Goal: Register for event/course

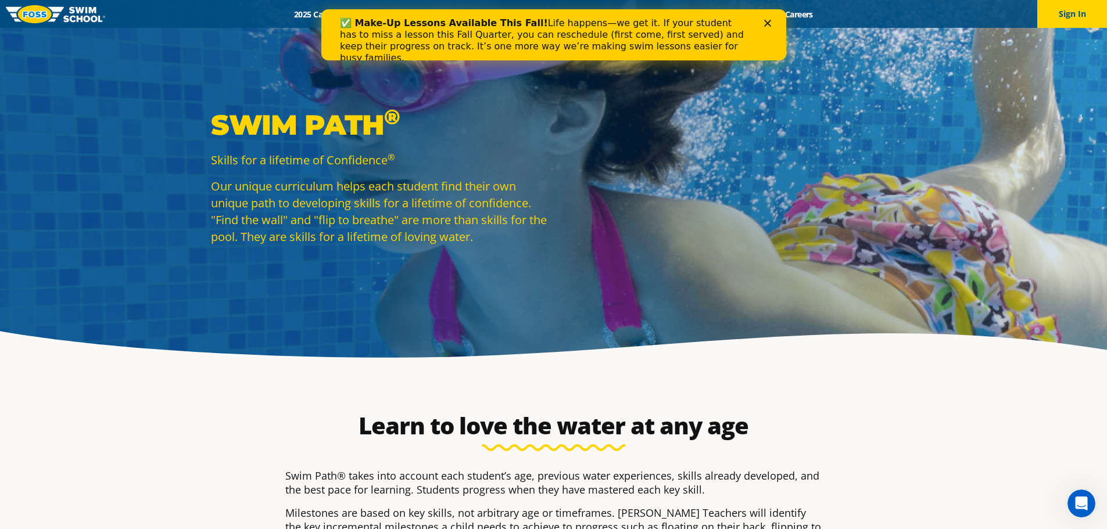
click at [769, 22] on icon "Close" at bounding box center [766, 23] width 7 height 7
drag, startPoint x: 516, startPoint y: 173, endPoint x: 525, endPoint y: 163, distance: 13.1
click at [518, 173] on div "Skills for a lifetime of Confidence ® Our unique curriculum helps each student …" at bounding box center [379, 199] width 337 height 94
click at [763, 23] on icon "Close" at bounding box center [766, 23] width 7 height 7
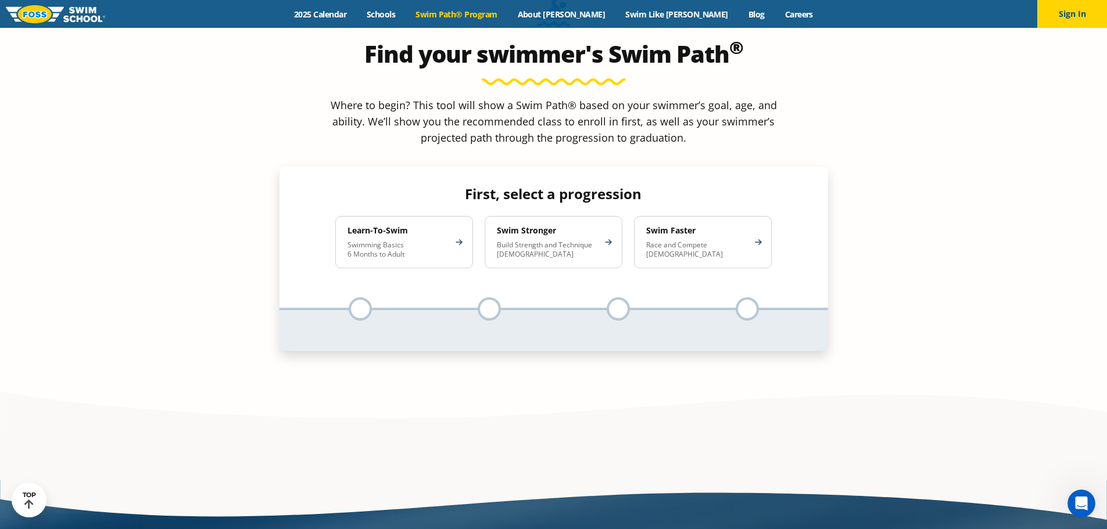
scroll to position [1162, 0]
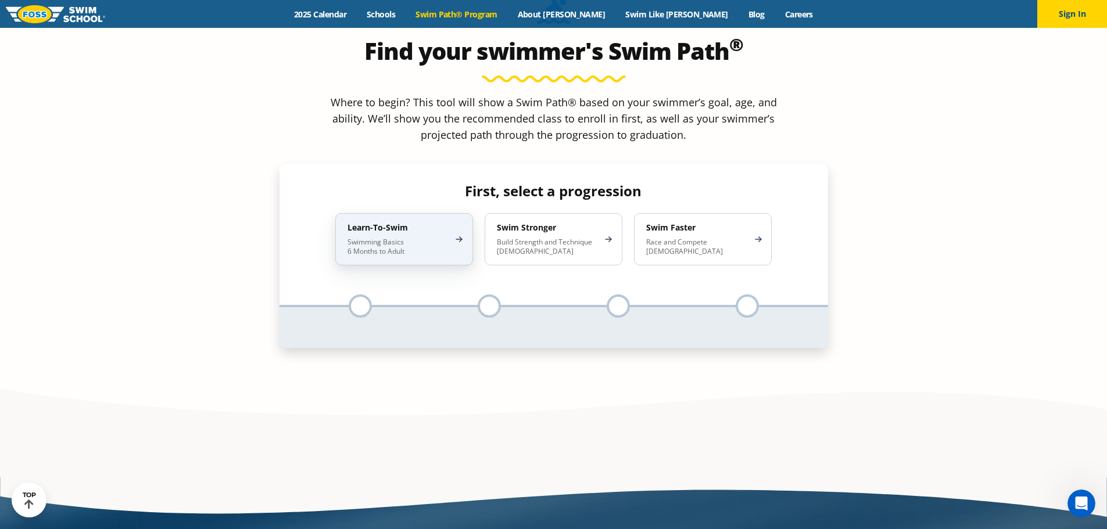
click at [424, 238] on p "Swimming Basics 6 Months to Adult" at bounding box center [398, 247] width 102 height 19
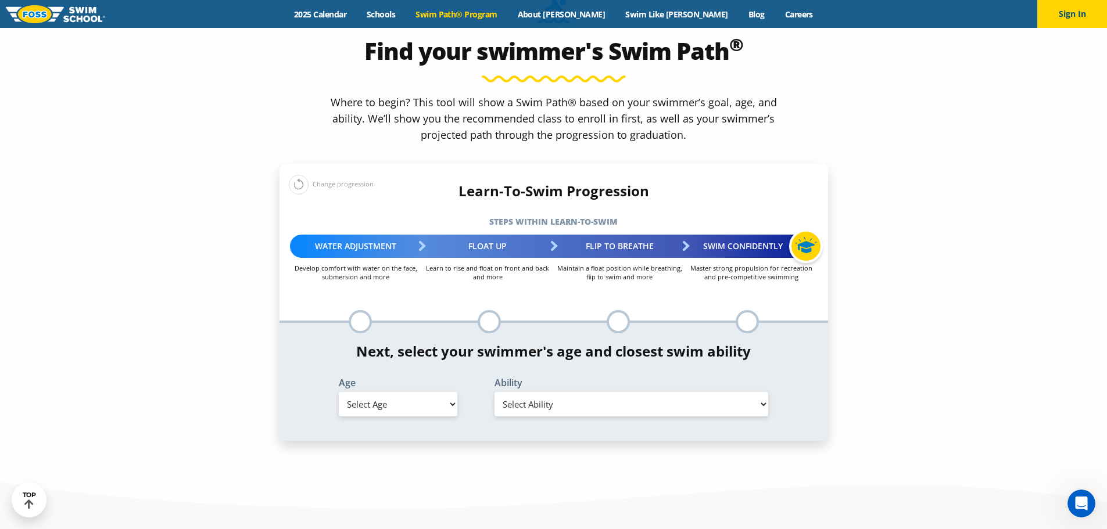
click at [432, 392] on select "Select Age 6 months - 1 year 1 year 2 years 3 years 4 years 5 years 6 years 7 y…" at bounding box center [398, 404] width 118 height 24
select select "3-years"
click at [339, 392] on select "Select Age 6 months - 1 year 1 year 2 years 3 years 4 years 5 years 6 years 7 y…" at bounding box center [398, 404] width 118 height 24
click at [506, 392] on select "Select Ability First in-water experience When in the water, reliant on a life j…" at bounding box center [631, 404] width 274 height 24
select select "3-years-when-in-the-water-reliant-on-a-life-jacket-or-floatation-device"
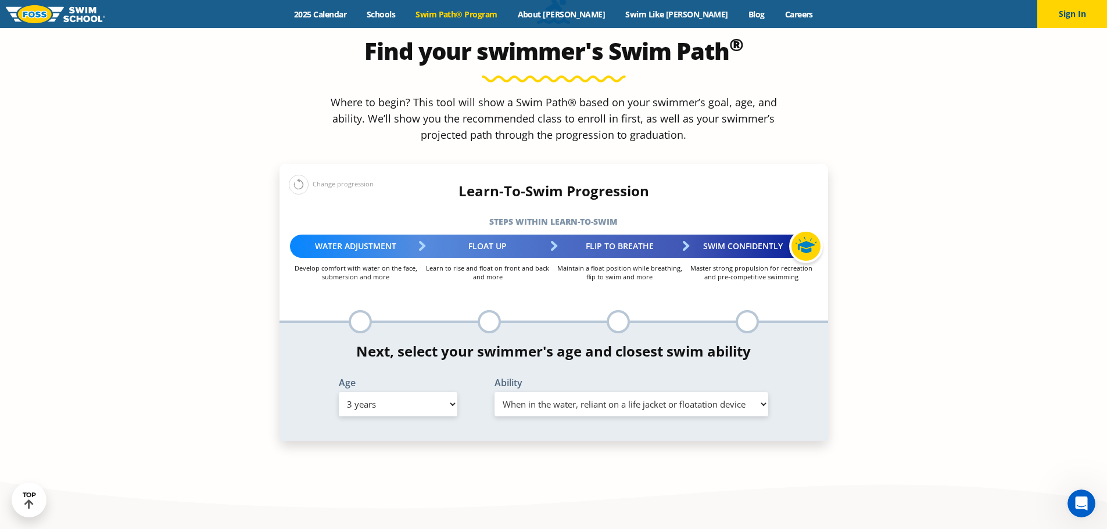
click at [494, 392] on select "Select Ability First in-water experience When in the water, reliant on a life j…" at bounding box center [631, 404] width 274 height 24
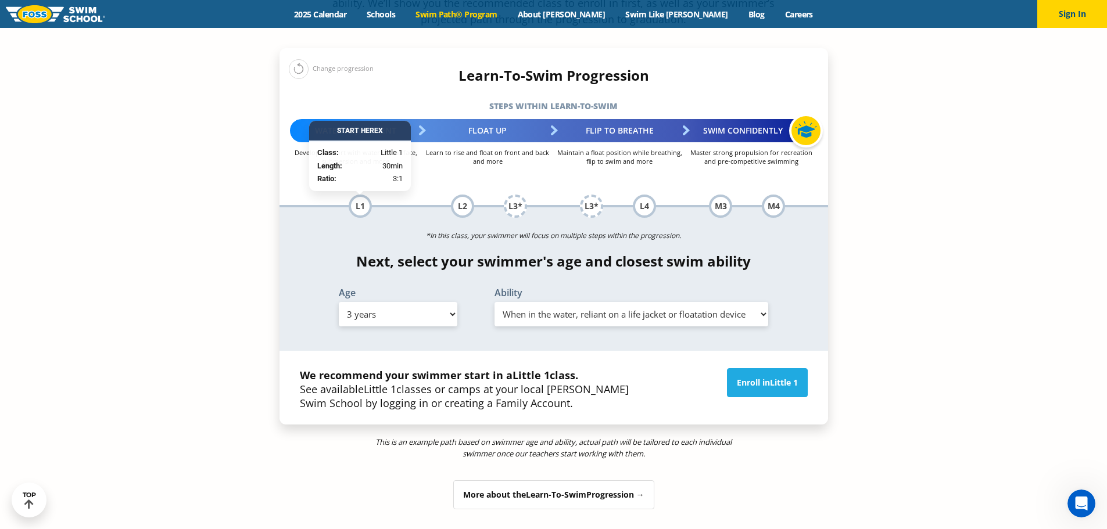
scroll to position [1278, 0]
click at [736, 368] on link "Enroll in Little 1" at bounding box center [767, 382] width 81 height 29
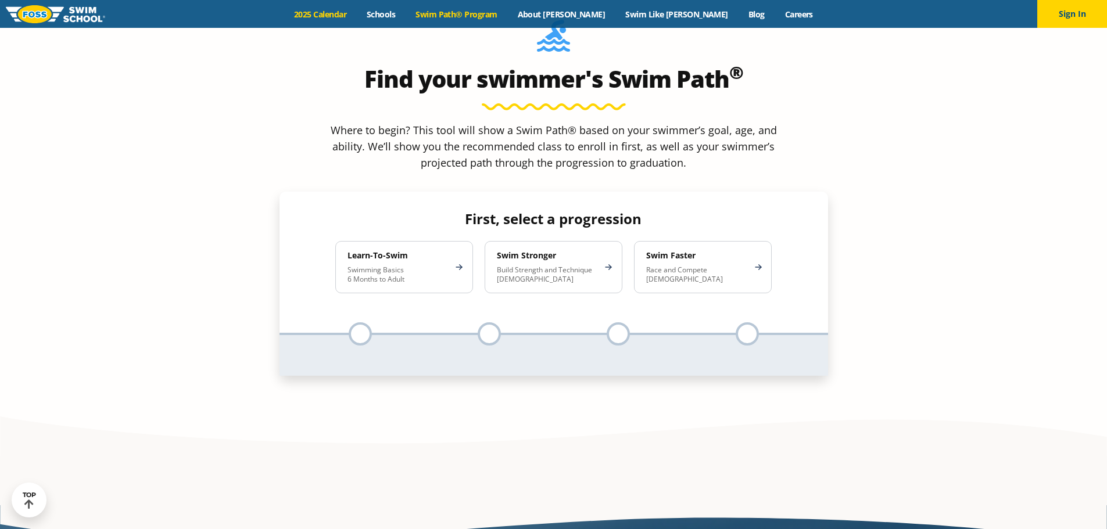
click at [357, 16] on link "2025 Calendar" at bounding box center [320, 14] width 73 height 11
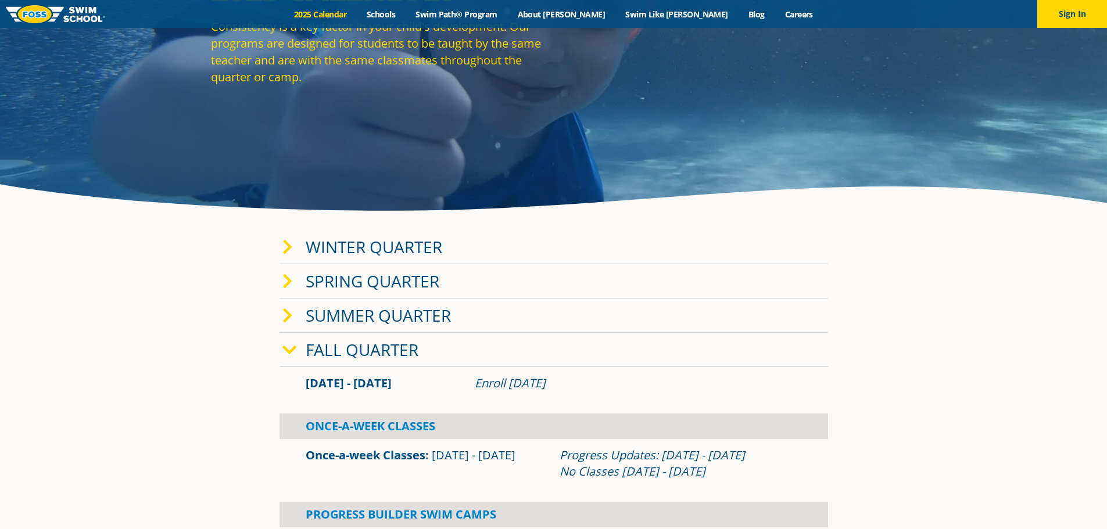
scroll to position [174, 0]
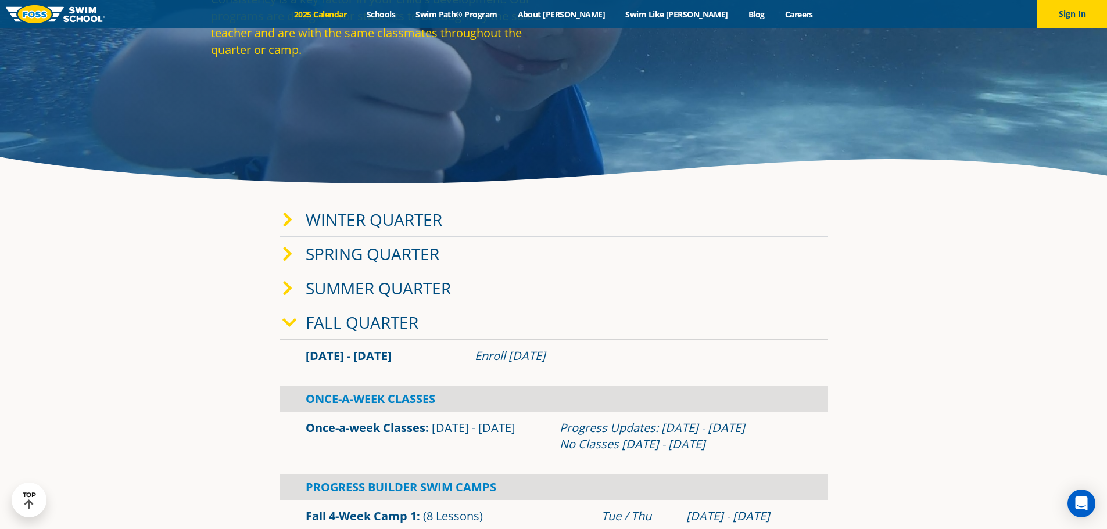
click at [283, 214] on icon at bounding box center [287, 220] width 10 height 16
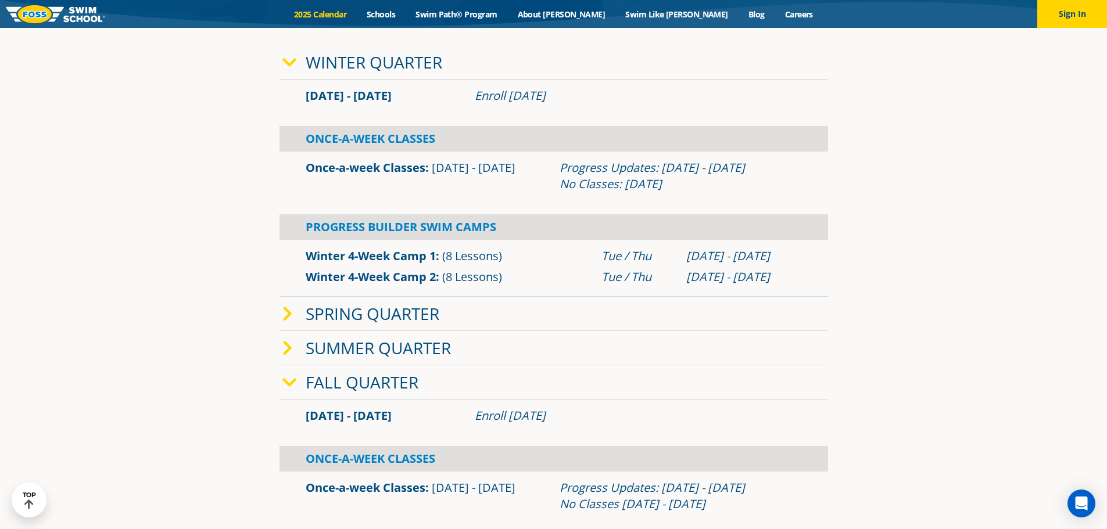
scroll to position [349, 0]
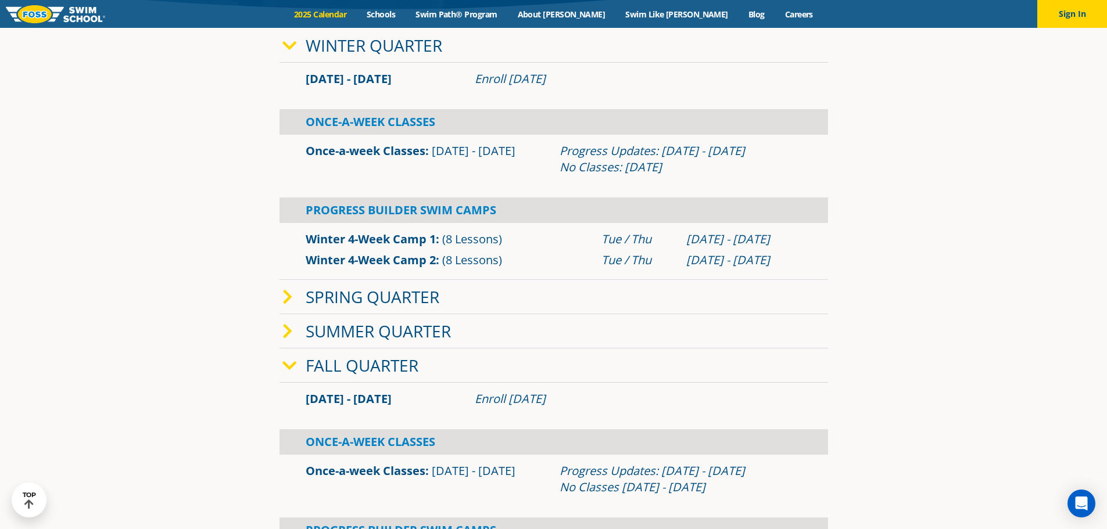
click at [289, 361] on icon at bounding box center [289, 366] width 15 height 16
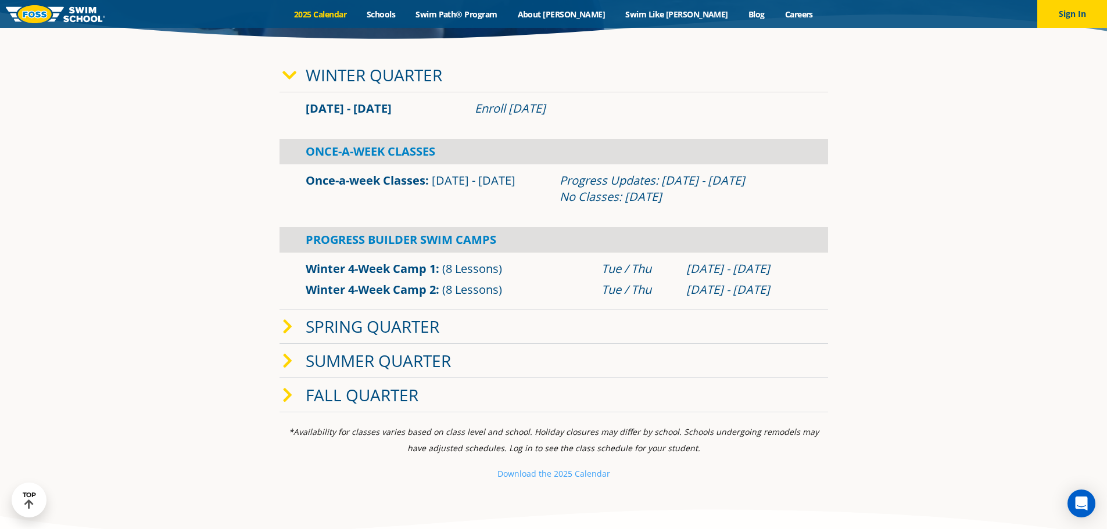
scroll to position [290, 0]
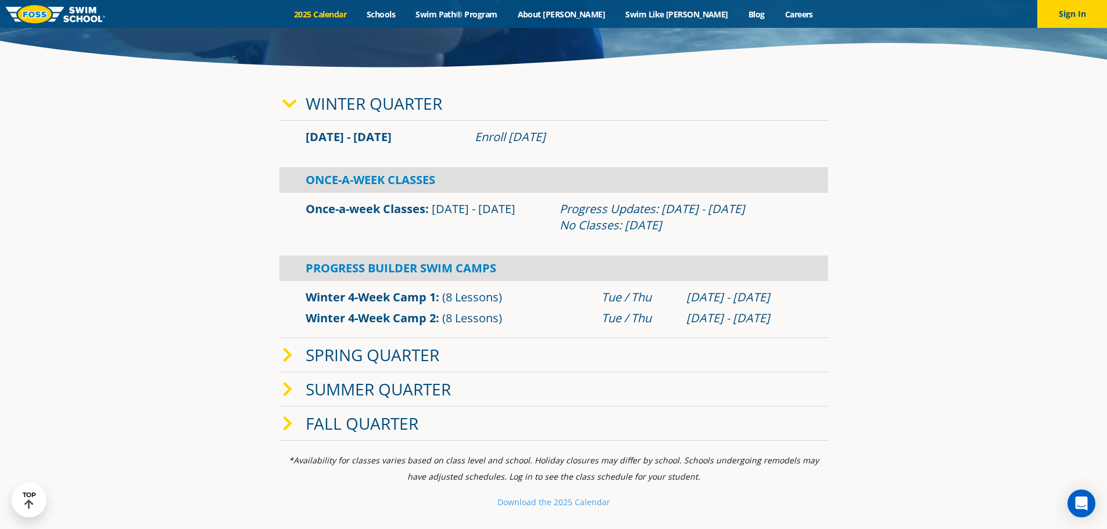
click at [296, 107] on span at bounding box center [293, 103] width 23 height 17
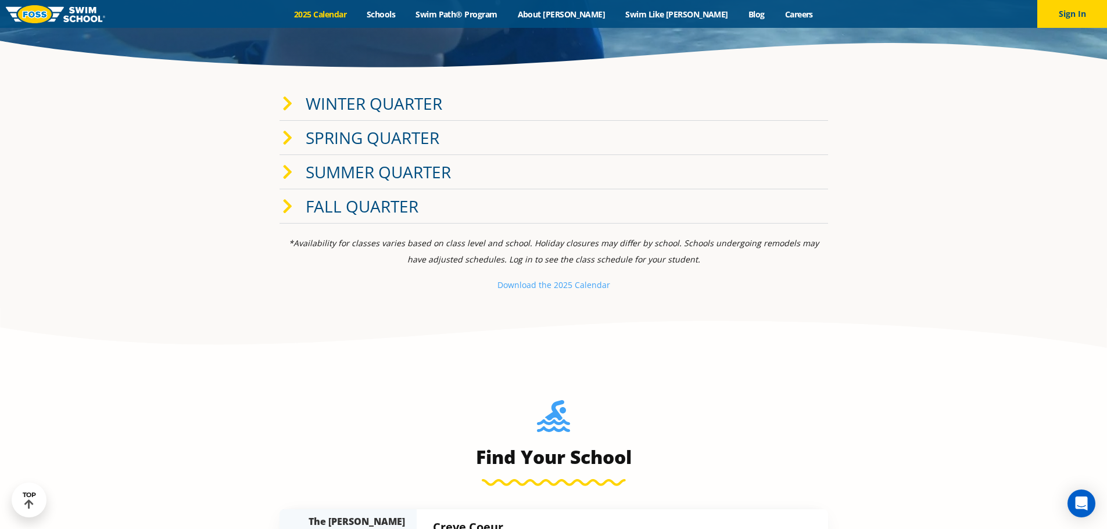
click at [282, 205] on icon at bounding box center [287, 207] width 10 height 16
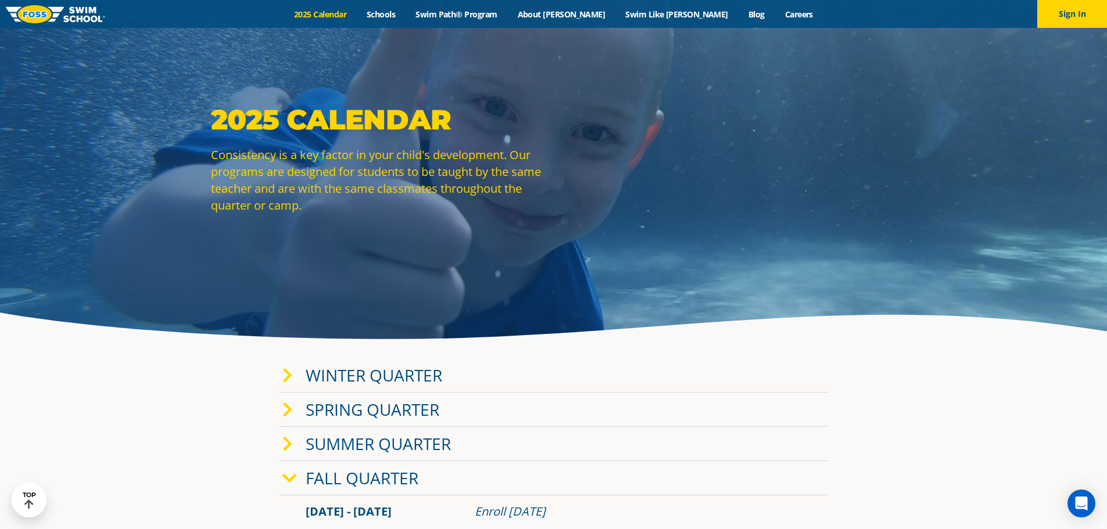
scroll to position [0, 0]
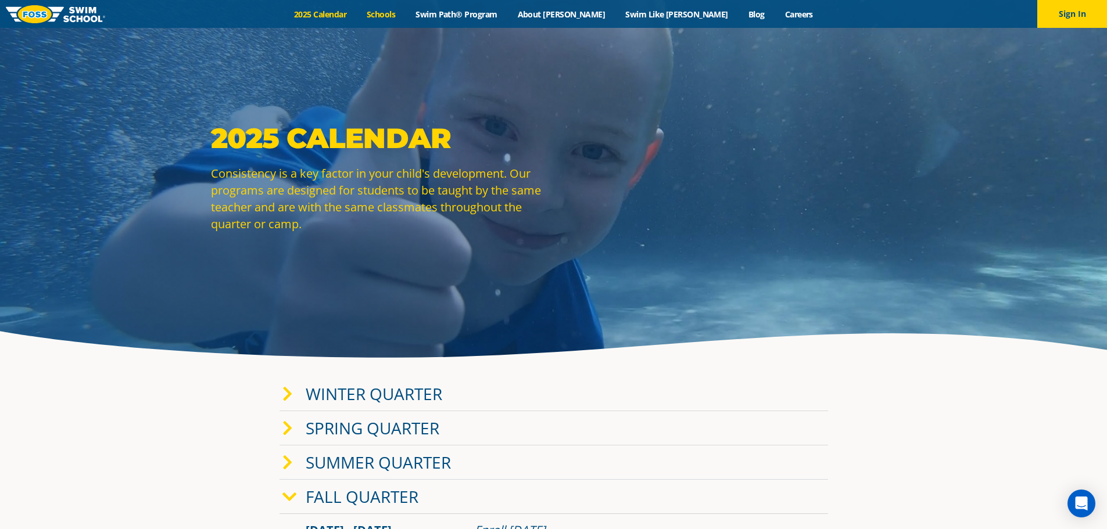
click at [405, 17] on link "Schools" at bounding box center [381, 14] width 49 height 11
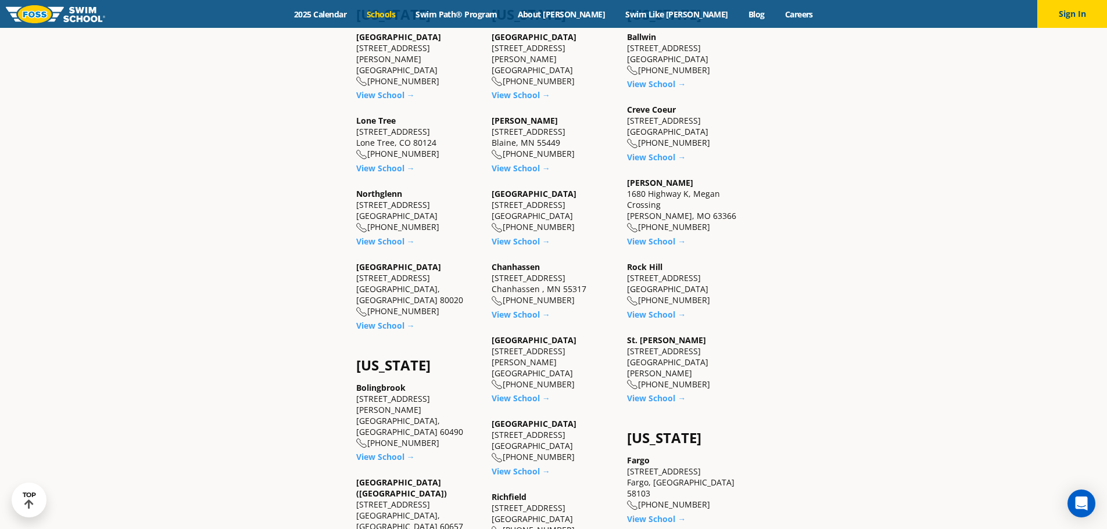
scroll to position [465, 0]
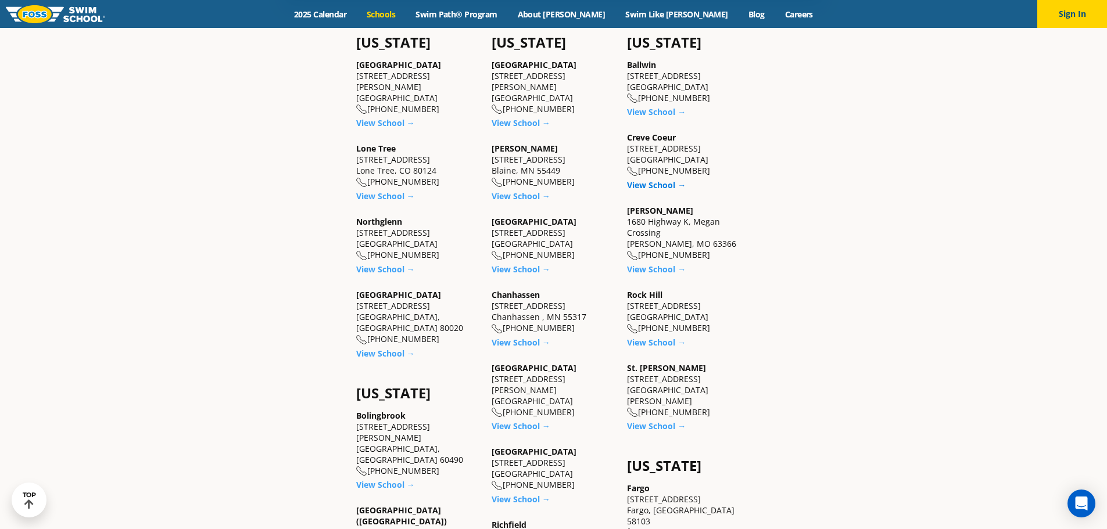
click at [636, 189] on link "View School →" at bounding box center [656, 184] width 59 height 11
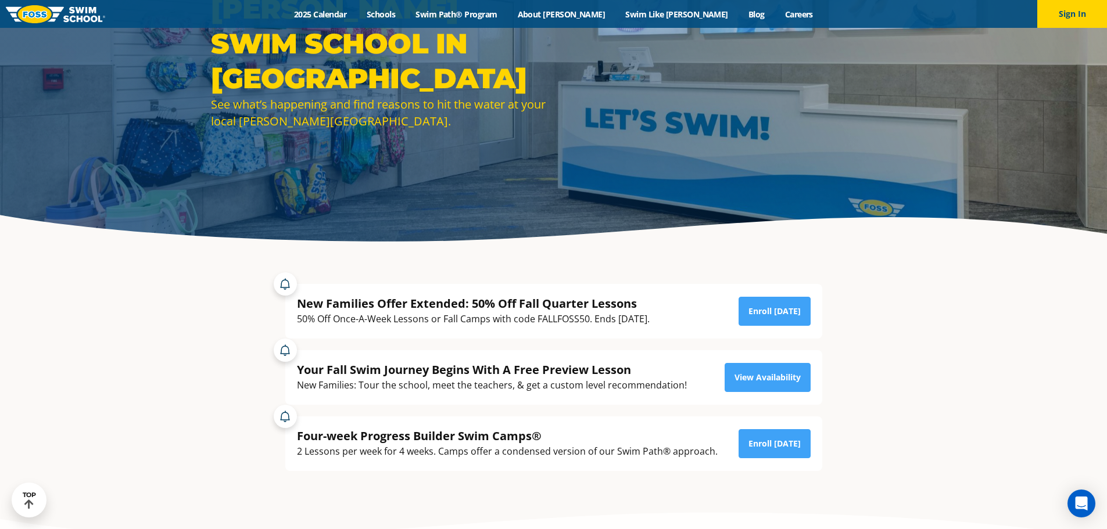
scroll to position [174, 0]
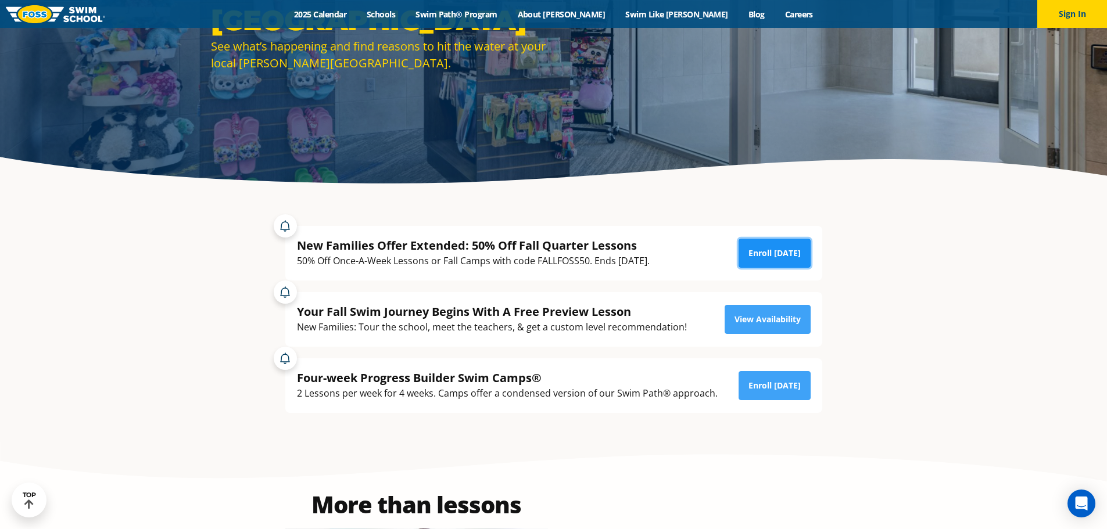
click at [755, 258] on link "Enroll [DATE]" at bounding box center [774, 253] width 72 height 29
